Goal: Navigation & Orientation: Find specific page/section

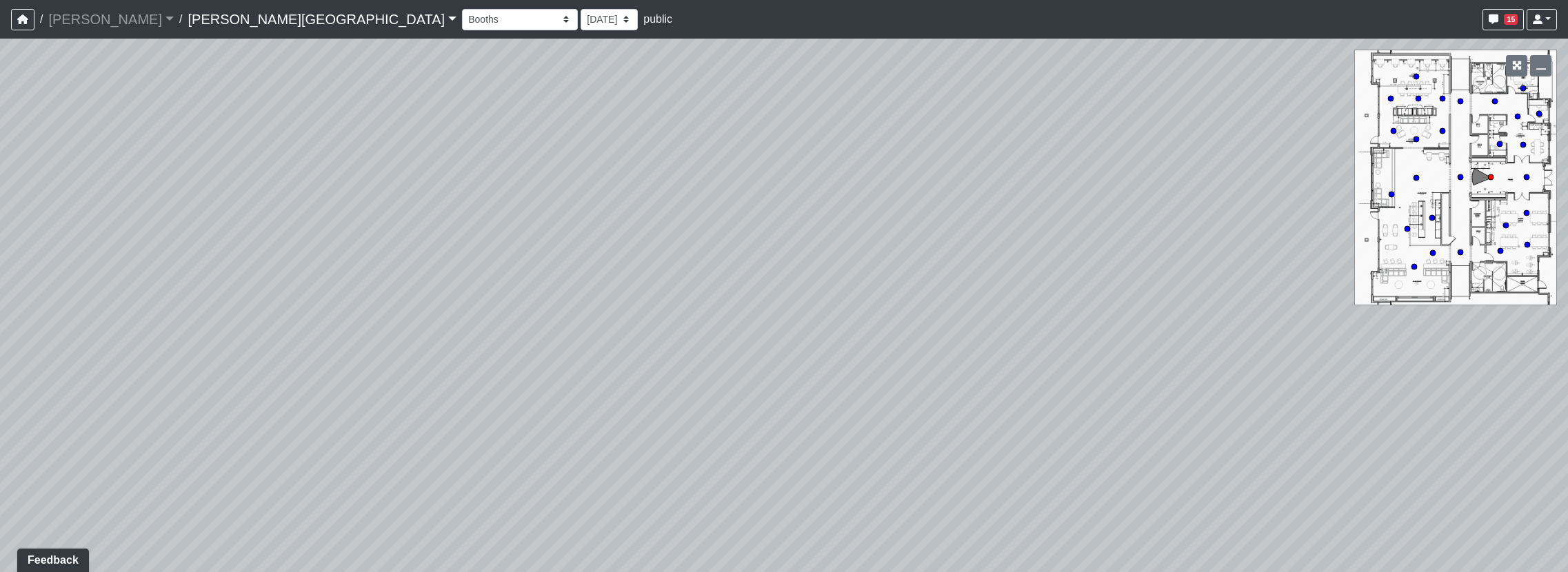
click at [736, 323] on div "Loading... Hallway - Hallway 2 Loading... Entry" at bounding box center [784, 305] width 1568 height 533
click at [787, 505] on icon at bounding box center [784, 502] width 42 height 42
click at [775, 462] on icon at bounding box center [771, 459] width 42 height 42
drag, startPoint x: 452, startPoint y: 357, endPoint x: 575, endPoint y: 376, distance: 124.5
click at [575, 376] on div "Loading... Hallway - Hallway 2 Loading... Entry Loading... Clubroom - Entrance …" at bounding box center [784, 305] width 1568 height 533
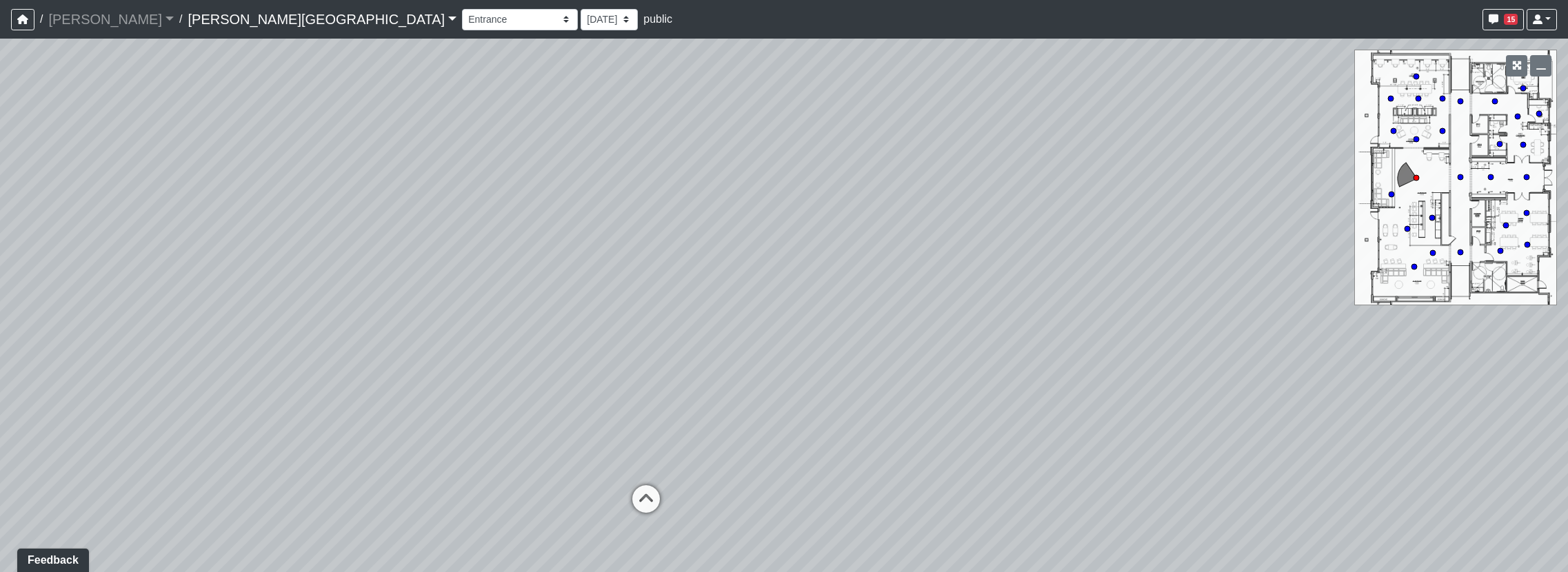
drag, startPoint x: 1320, startPoint y: 433, endPoint x: 1049, endPoint y: 487, distance: 276.3
click at [1049, 487] on div "Loading... Hallway - Hallway 2 Loading... Entry Loading... Clubroom - Entrance …" at bounding box center [784, 305] width 1568 height 533
click at [663, 501] on icon at bounding box center [646, 506] width 42 height 42
drag, startPoint x: 956, startPoint y: 365, endPoint x: 180, endPoint y: 355, distance: 776.1
click at [180, 355] on div "Loading... Hallway - Hallway 2 Loading... Entry Loading... Clubroom - Entrance …" at bounding box center [784, 305] width 1568 height 533
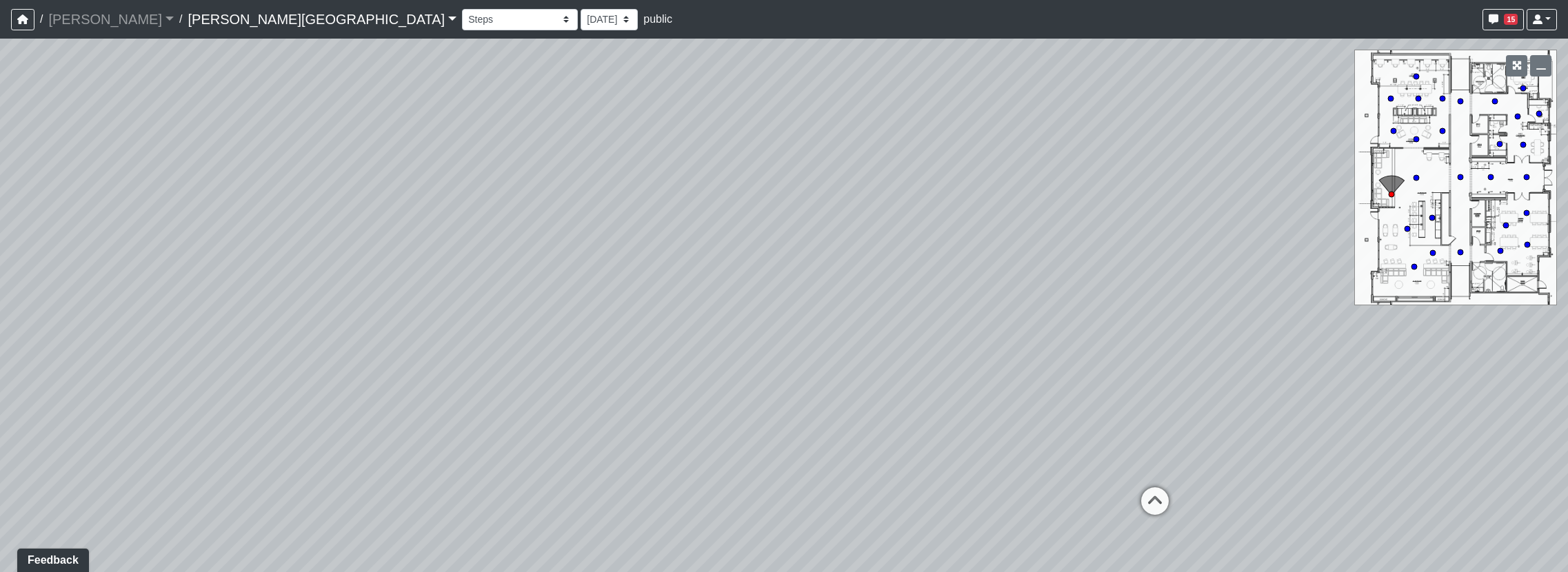
drag, startPoint x: 917, startPoint y: 337, endPoint x: 628, endPoint y: 339, distance: 289.0
click at [628, 339] on div "Loading... Hallway - Hallway 2 Loading... Entry Loading... Clubroom - Entrance …" at bounding box center [784, 305] width 1568 height 533
drag, startPoint x: 1103, startPoint y: 322, endPoint x: 336, endPoint y: 419, distance: 773.1
click at [338, 419] on div "Loading... Hallway - Hallway 2 Loading... Entry Loading... Clubroom - Entrance …" at bounding box center [784, 305] width 1568 height 533
drag, startPoint x: 784, startPoint y: 495, endPoint x: 739, endPoint y: 318, distance: 182.6
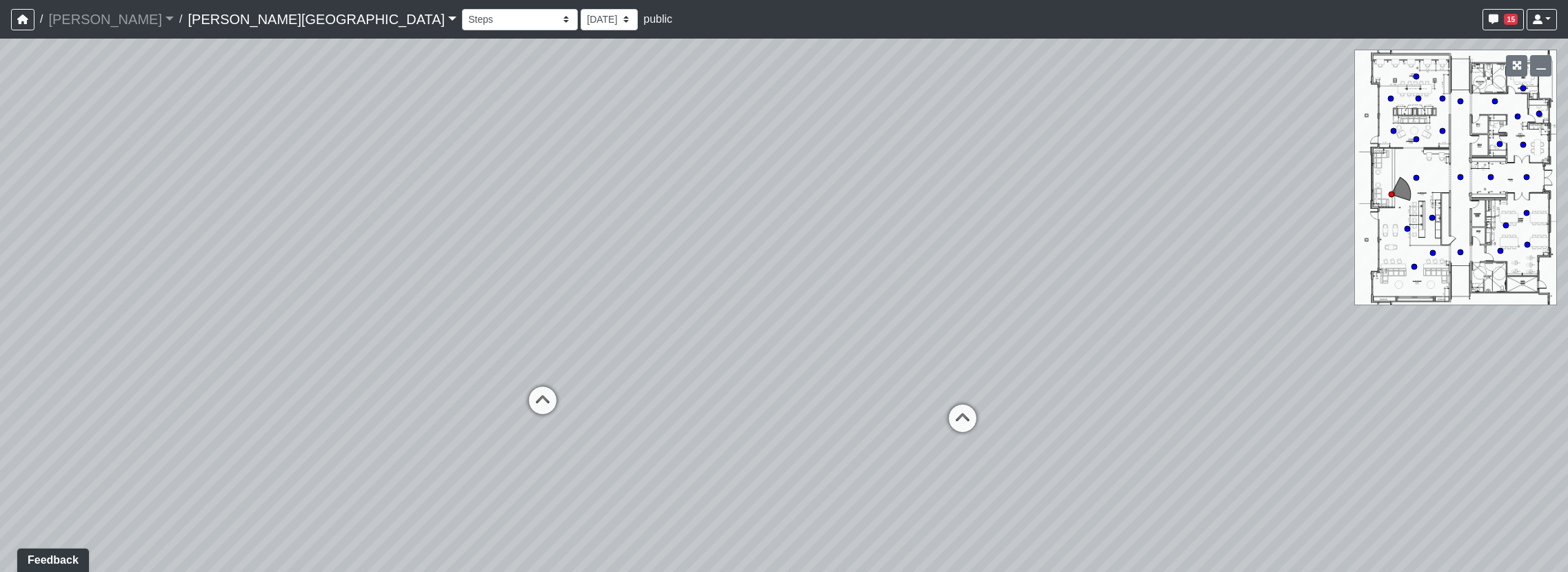
click at [739, 318] on div "Loading... Hallway - Hallway 2 Loading... Entry Loading... Clubroom - Entrance …" at bounding box center [784, 305] width 1568 height 533
drag, startPoint x: 1148, startPoint y: 425, endPoint x: 332, endPoint y: 437, distance: 816.1
click at [332, 437] on div "Loading... Hallway - Hallway 2 Loading... Entry Loading... Clubroom - Entrance …" at bounding box center [784, 305] width 1568 height 533
drag, startPoint x: 995, startPoint y: 342, endPoint x: 913, endPoint y: 360, distance: 84.0
click at [913, 360] on div "Loading... Hallway - Hallway 2 Loading... Entry Loading... Clubroom - Entrance …" at bounding box center [784, 305] width 1568 height 533
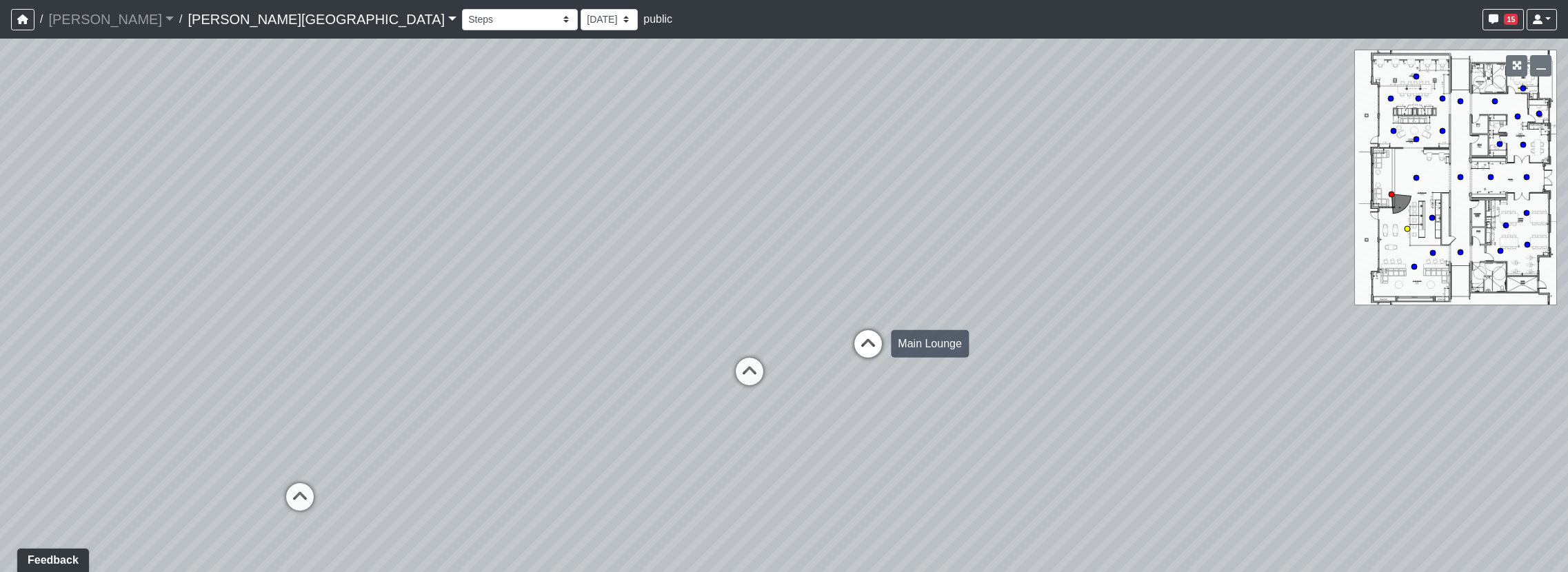
click at [865, 350] on icon at bounding box center [868, 351] width 42 height 42
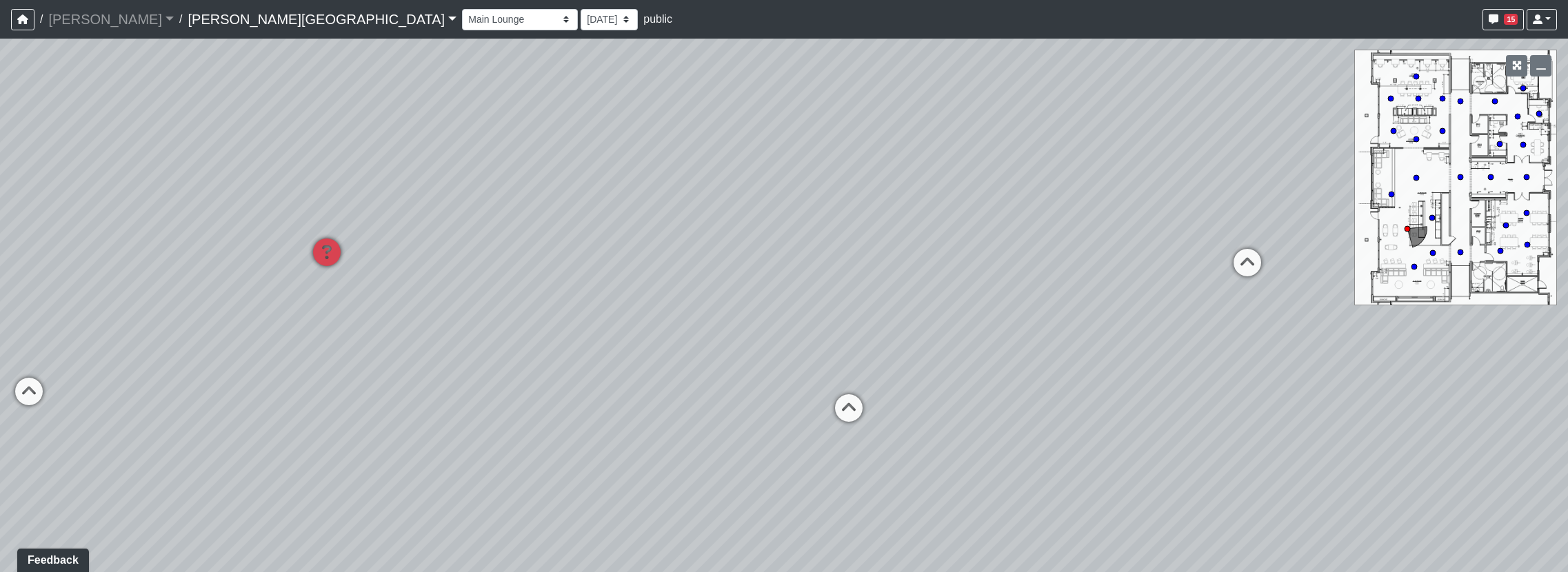
drag, startPoint x: 1229, startPoint y: 392, endPoint x: 1380, endPoint y: 326, distance: 164.8
click at [1400, 330] on div "Loading... Hallway - Hallway 2 Loading... Entry Loading... Clubroom - Entrance …" at bounding box center [784, 305] width 1568 height 533
drag, startPoint x: 881, startPoint y: 317, endPoint x: 1289, endPoint y: 418, distance: 420.3
click at [1567, 465] on html "/ [PERSON_NAME] Loading... / [PERSON_NAME][GEOGRAPHIC_DATA][PERSON_NAME] Loadin…" at bounding box center [784, 286] width 1568 height 572
drag, startPoint x: 516, startPoint y: 374, endPoint x: 1114, endPoint y: 371, distance: 598.0
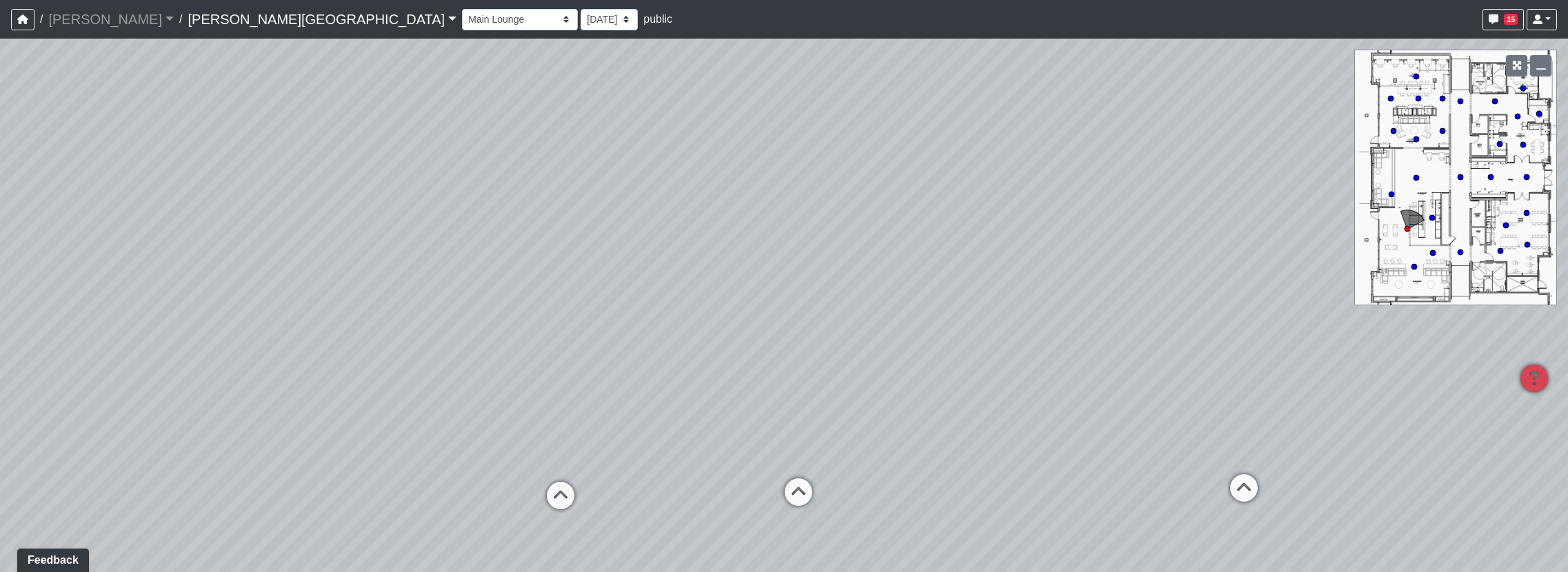
click at [1114, 371] on div "Loading... Hallway - Hallway 2 Loading... Entry Loading... Clubroom - Entrance …" at bounding box center [784, 305] width 1568 height 533
drag, startPoint x: 490, startPoint y: 363, endPoint x: 919, endPoint y: 232, distance: 448.6
click at [919, 232] on div "Loading... Hallway - Hallway 2 Loading... Entry Loading... Clubroom - Entrance …" at bounding box center [784, 305] width 1568 height 533
click at [838, 357] on icon at bounding box center [832, 364] width 42 height 42
drag, startPoint x: 1241, startPoint y: 304, endPoint x: 419, endPoint y: 418, distance: 829.9
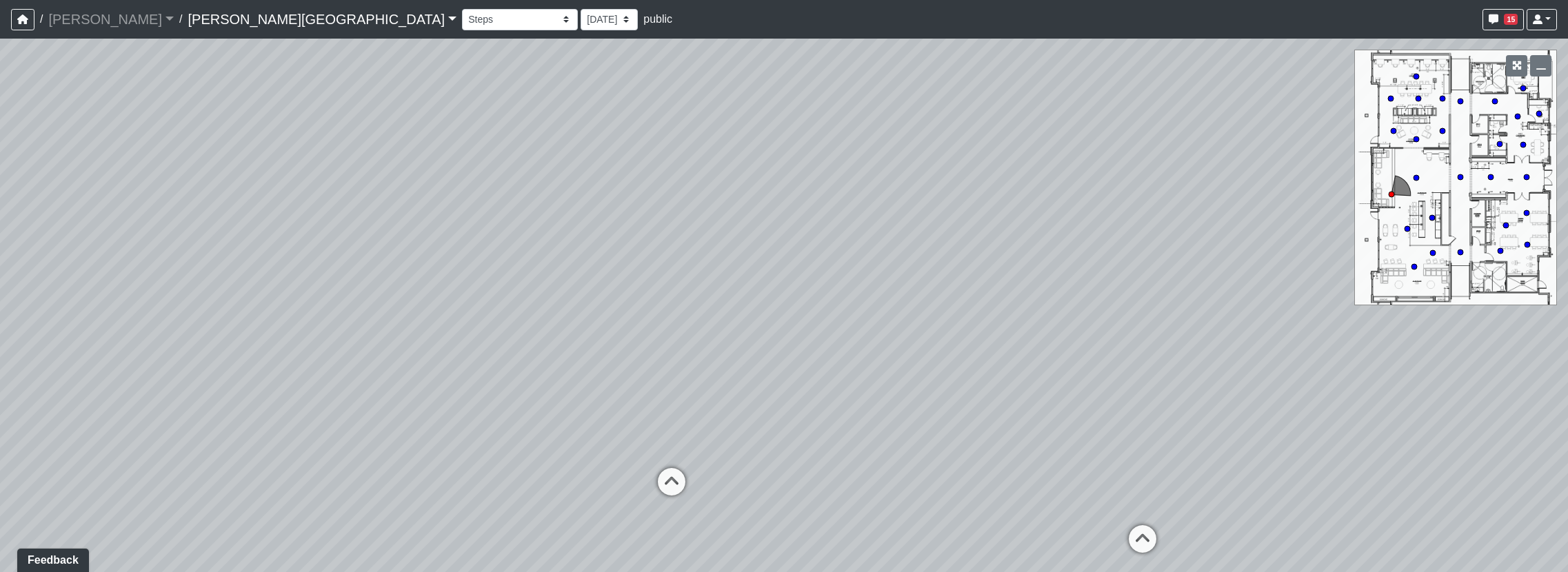
click at [419, 418] on div "Loading... Hallway - Hallway 2 Loading... Entry Loading... Clubroom - Entrance …" at bounding box center [784, 305] width 1568 height 533
click at [664, 464] on div "Loading... Active Coworking - Lounge 1" at bounding box center [672, 482] width 42 height 42
click at [905, 374] on icon at bounding box center [902, 382] width 42 height 42
select select "5Fs78J87RkSQ7dBxfsf2GG"
drag, startPoint x: 389, startPoint y: 462, endPoint x: 1623, endPoint y: 356, distance: 1238.5
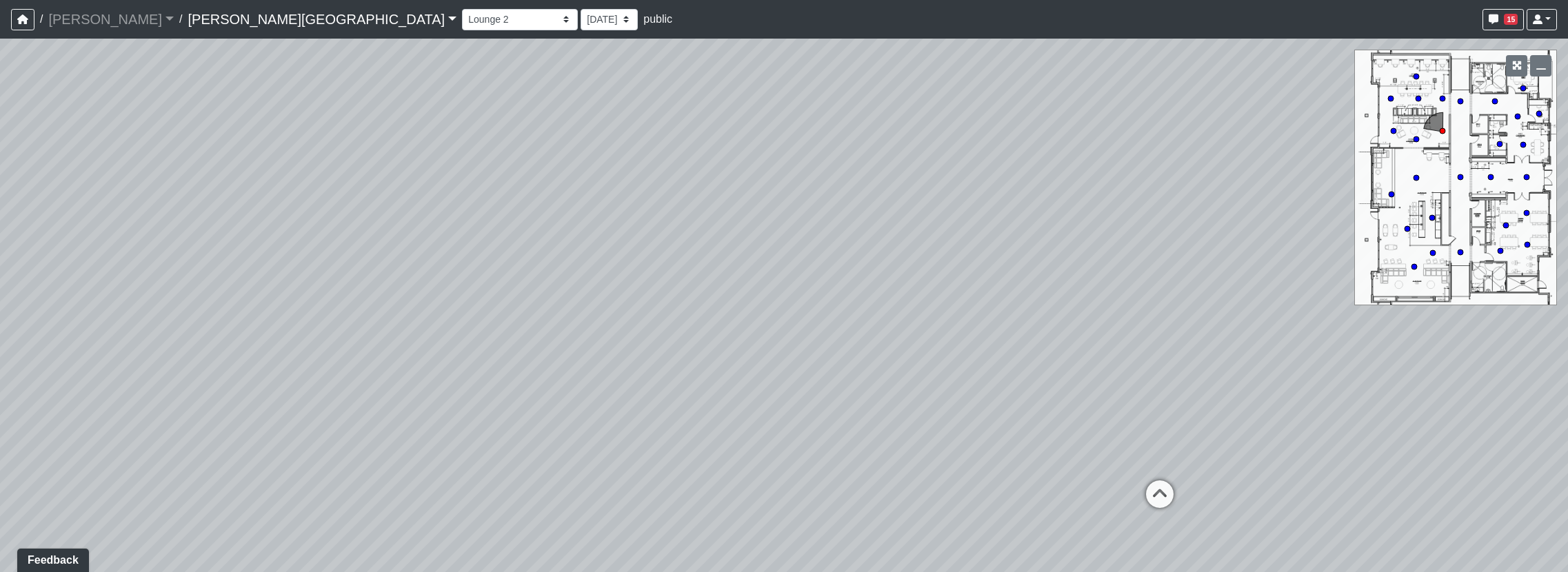
click at [1567, 356] on html "/ [PERSON_NAME] Loading... / [PERSON_NAME][GEOGRAPHIC_DATA][PERSON_NAME] Loadin…" at bounding box center [784, 286] width 1568 height 572
drag, startPoint x: 819, startPoint y: 370, endPoint x: 1623, endPoint y: 306, distance: 806.5
click at [1567, 306] on html "/ [PERSON_NAME] Loading... / [PERSON_NAME][GEOGRAPHIC_DATA][PERSON_NAME] Loadin…" at bounding box center [784, 286] width 1568 height 572
